Goal: Find contact information: Find contact information

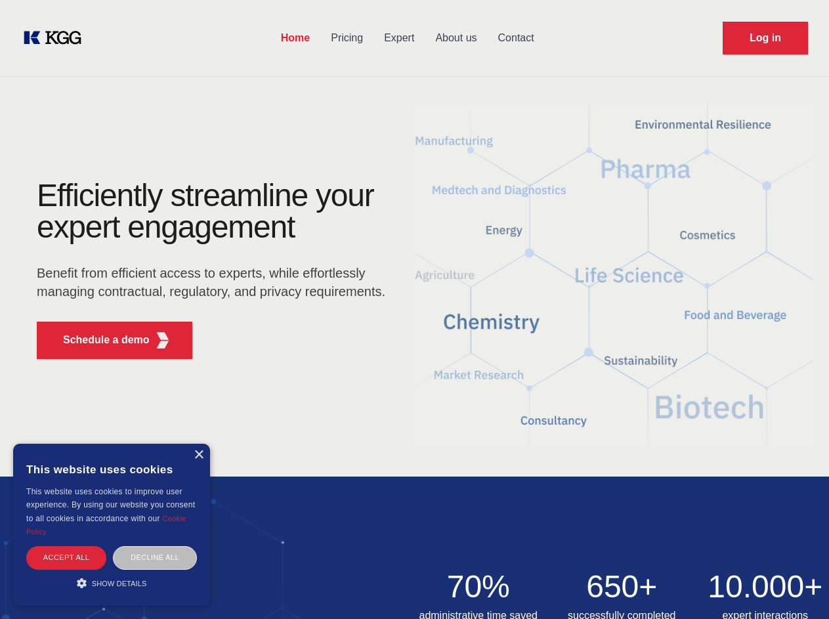
click at [414, 309] on div "Efficiently streamline your expert engagement Benefit from efficient access to …" at bounding box center [215, 275] width 399 height 190
click at [98, 340] on p "Schedule a demo" at bounding box center [106, 340] width 87 height 16
click at [198, 455] on div "× This website uses cookies This website uses cookies to improve user experienc…" at bounding box center [111, 525] width 197 height 162
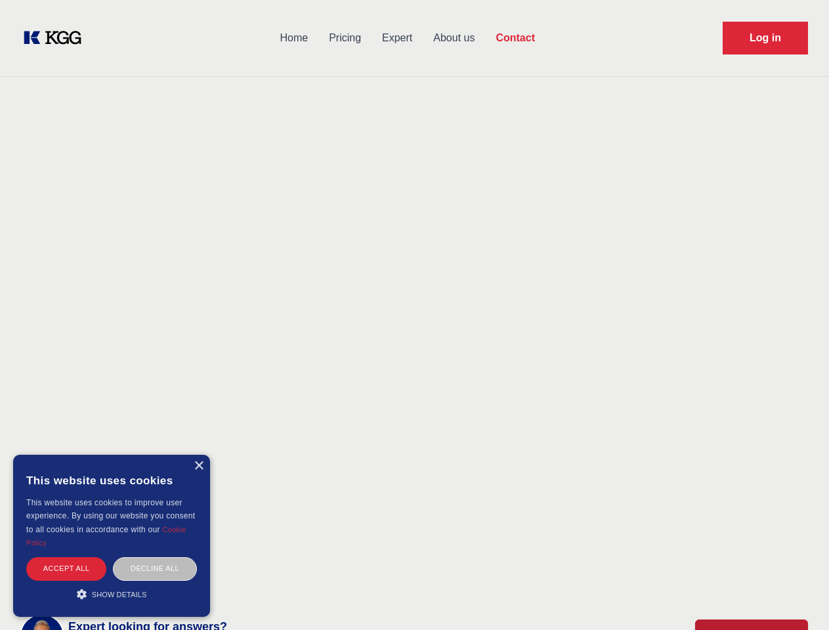
click at [66, 557] on div "Accept all" at bounding box center [66, 568] width 80 height 23
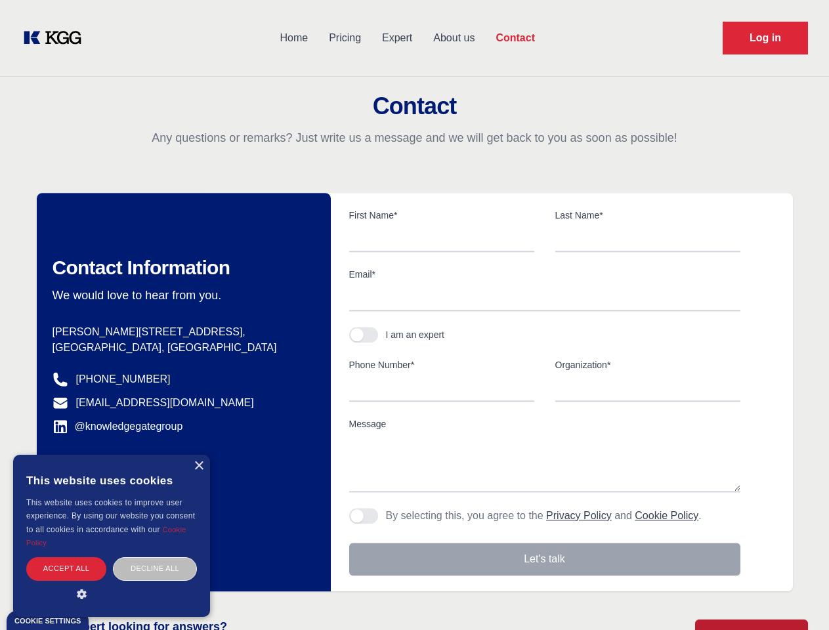
click at [155, 557] on div "Decline all" at bounding box center [155, 568] width 84 height 23
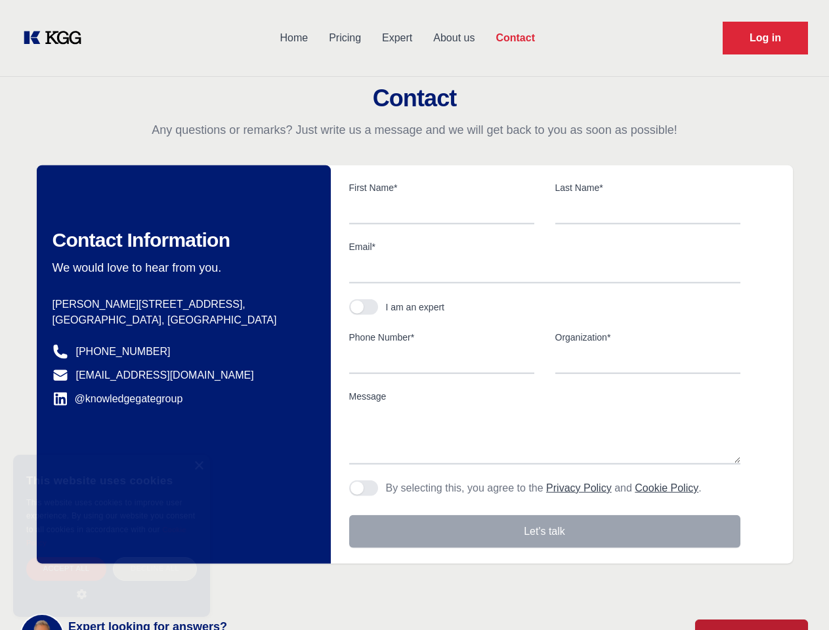
click at [112, 583] on main "Contact Any questions or remarks? Just write us a message and we will get back …" at bounding box center [414, 341] width 829 height 683
